Goal: Information Seeking & Learning: Learn about a topic

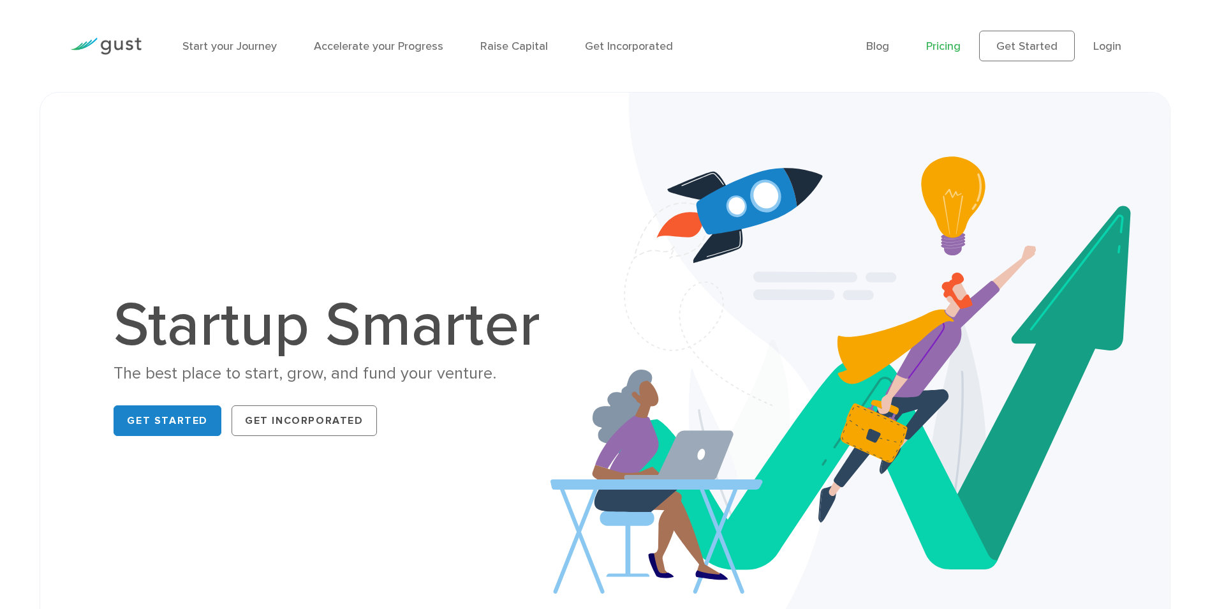
click at [942, 50] on link "Pricing" at bounding box center [943, 46] width 34 height 13
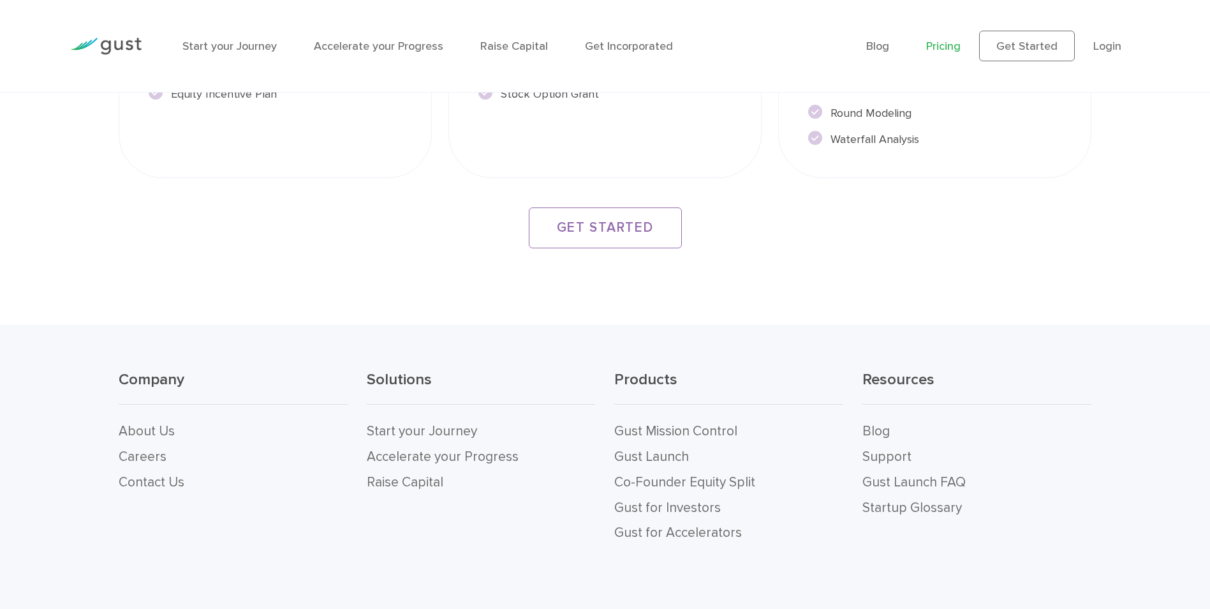
scroll to position [2483, 0]
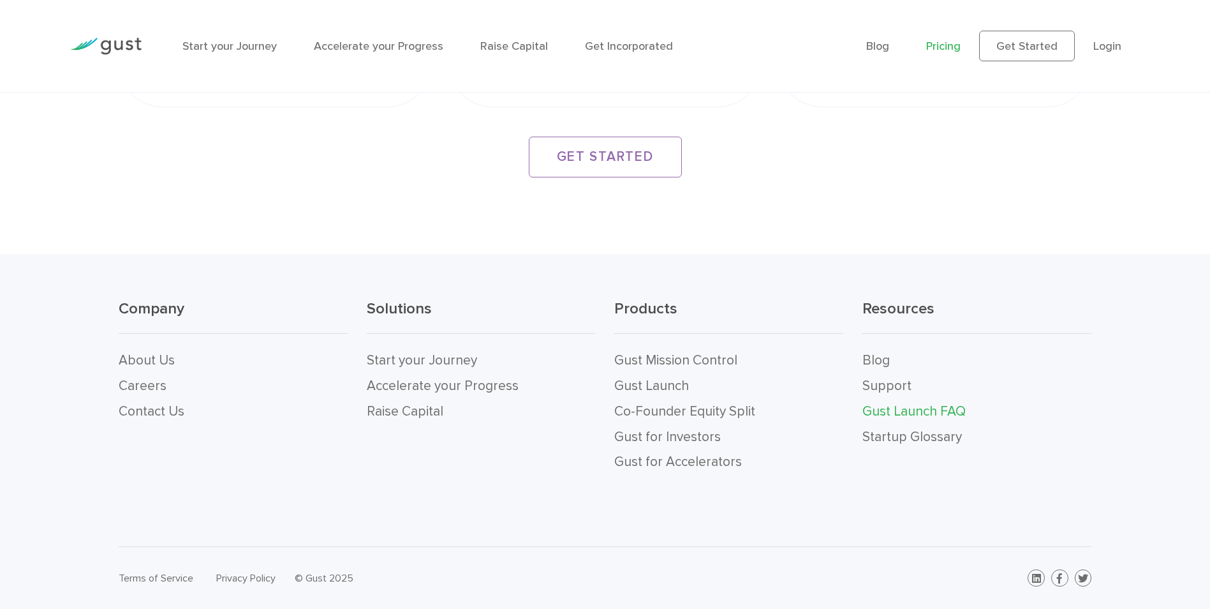
click at [922, 406] on link "Gust Launch FAQ" at bounding box center [914, 411] width 103 height 16
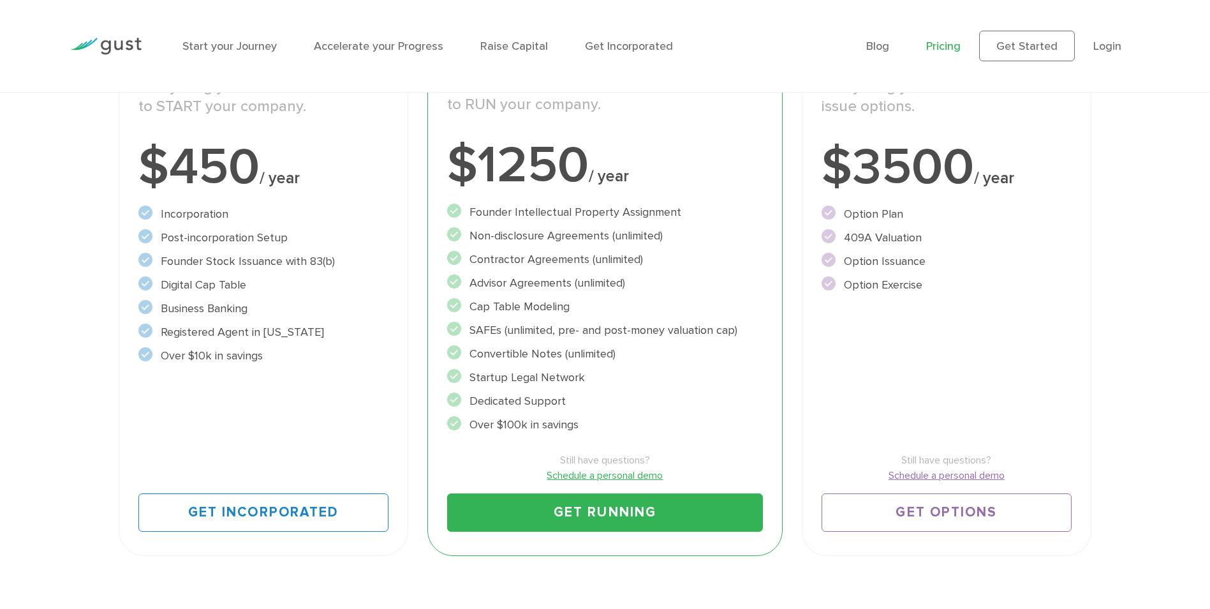
scroll to position [250, 0]
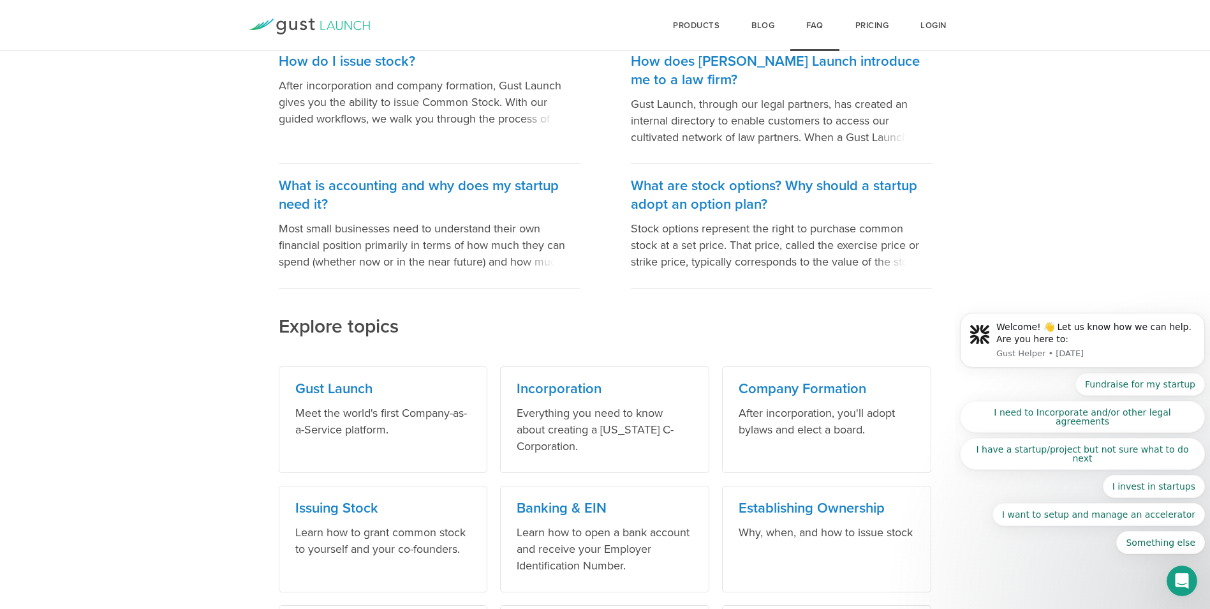
scroll to position [319, 0]
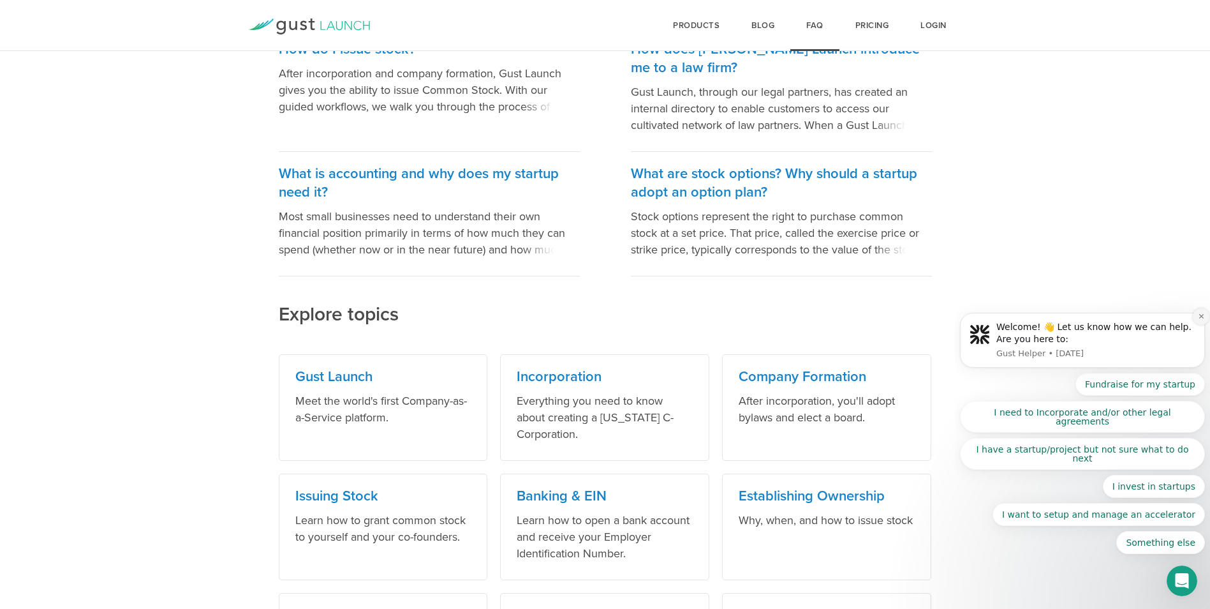
click at [1202, 320] on icon "Dismiss notification" at bounding box center [1201, 316] width 7 height 7
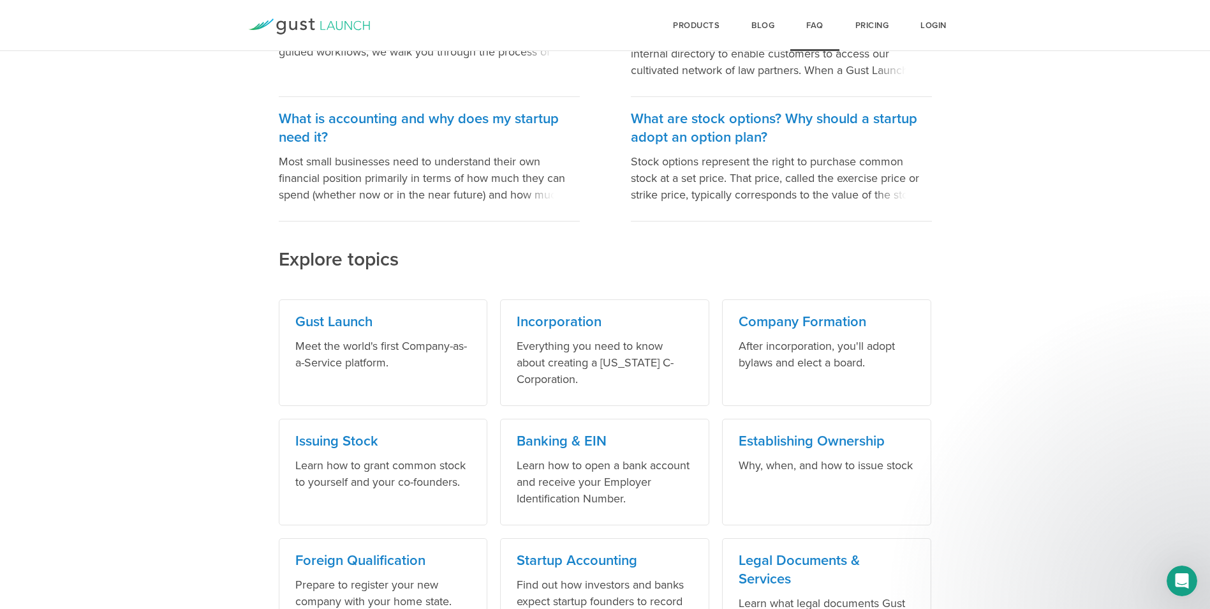
scroll to position [447, 0]
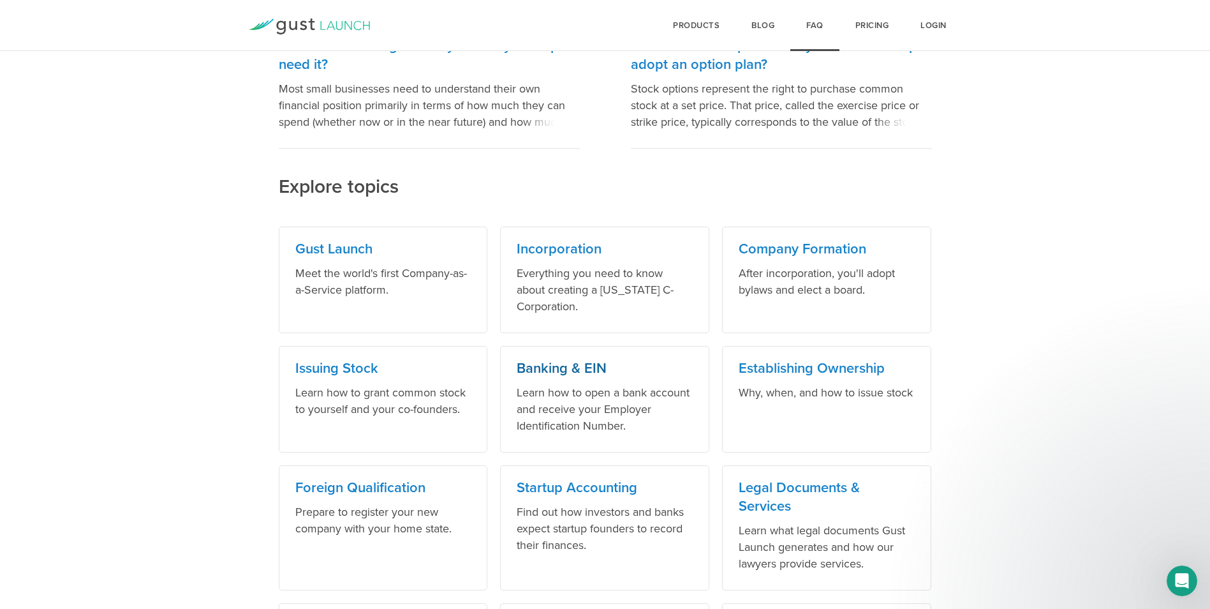
click at [573, 368] on h3 "Banking & EIN" at bounding box center [605, 368] width 176 height 19
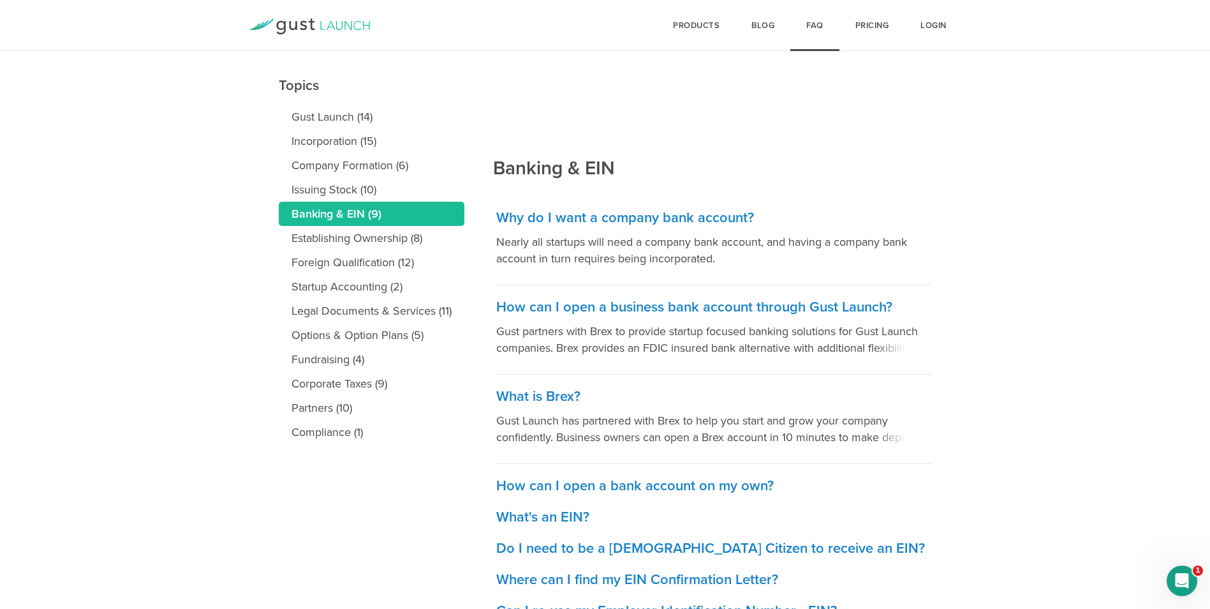
scroll to position [191, 0]
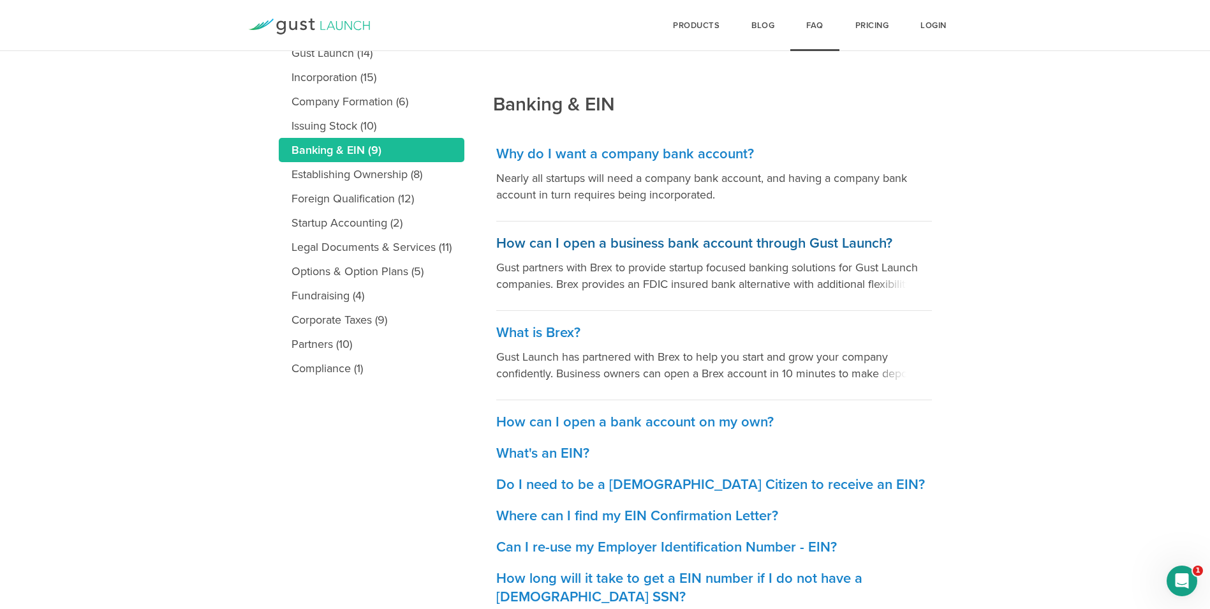
click at [866, 284] on p "Gust partners with Brex to provide startup focused banking solutions for Gust L…" at bounding box center [714, 275] width 436 height 33
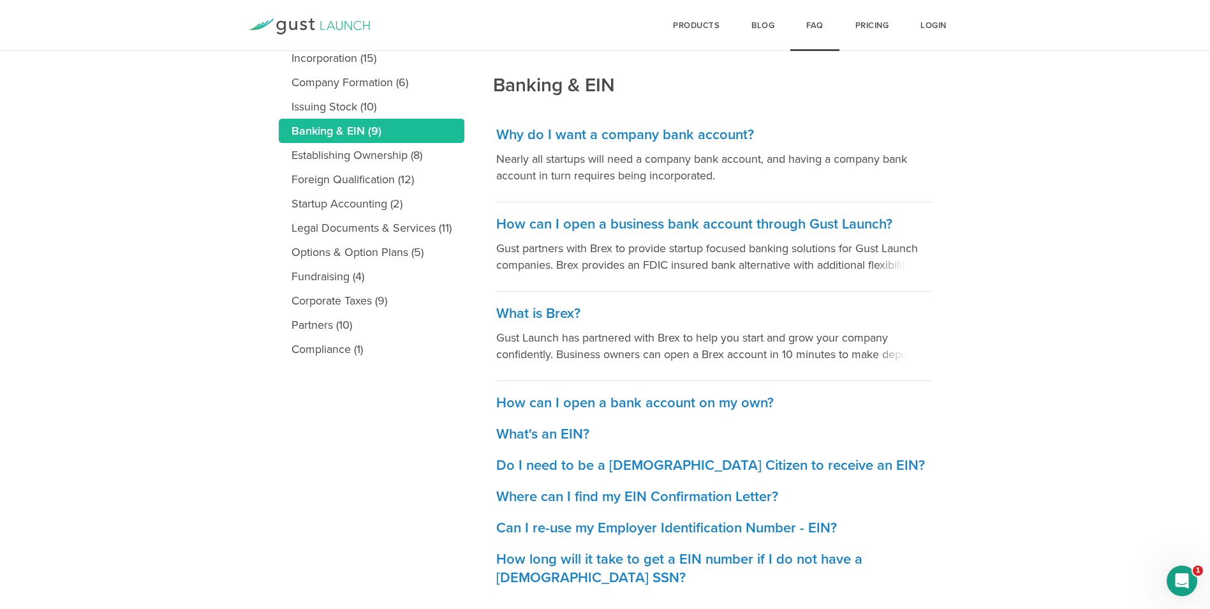
scroll to position [221, 0]
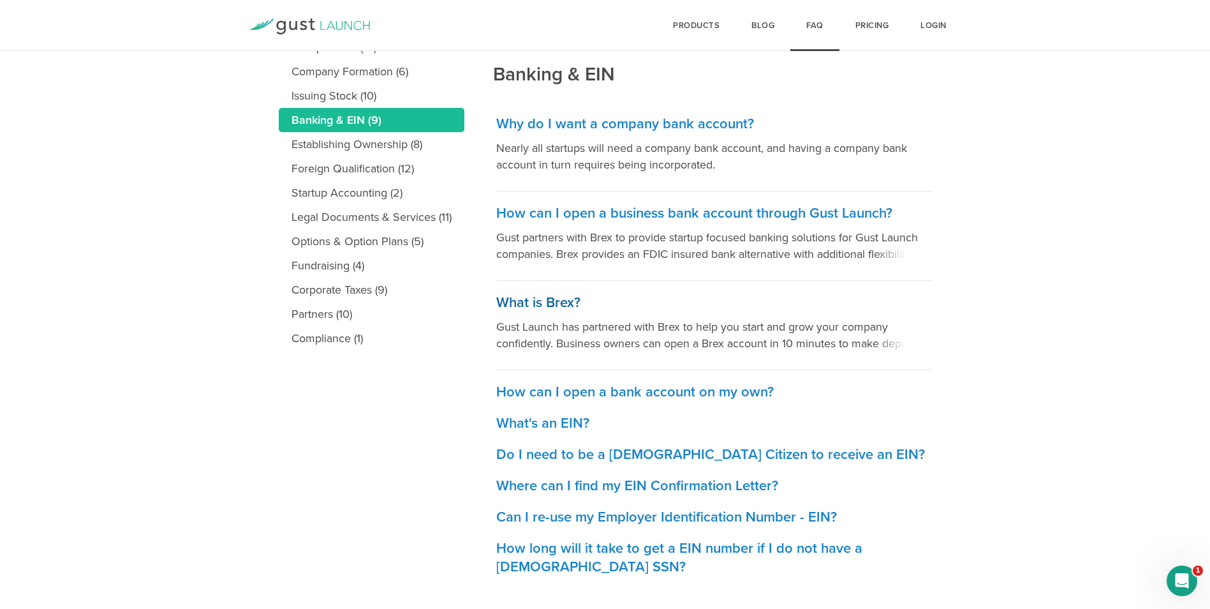
click at [841, 346] on p "Gust Launch has partnered with Brex to help you start and grow your company con…" at bounding box center [714, 334] width 436 height 33
click at [629, 390] on h3 "How can I open a bank account on my own?" at bounding box center [714, 392] width 436 height 19
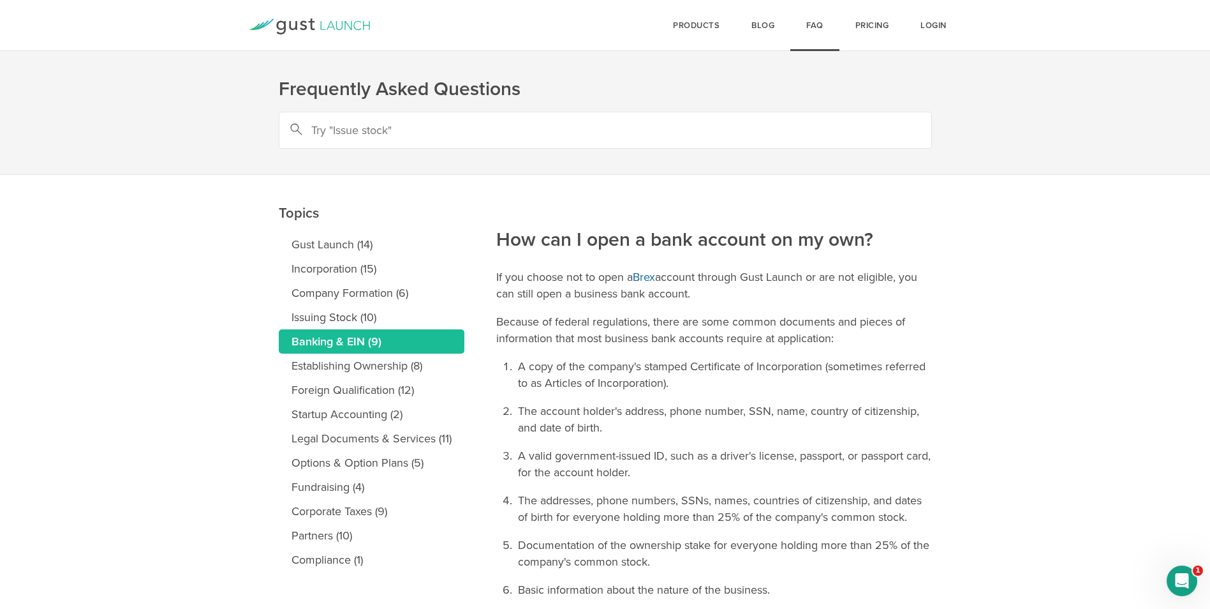
click at [651, 275] on link "Brex" at bounding box center [644, 277] width 22 height 14
